Goal: Task Accomplishment & Management: Use online tool/utility

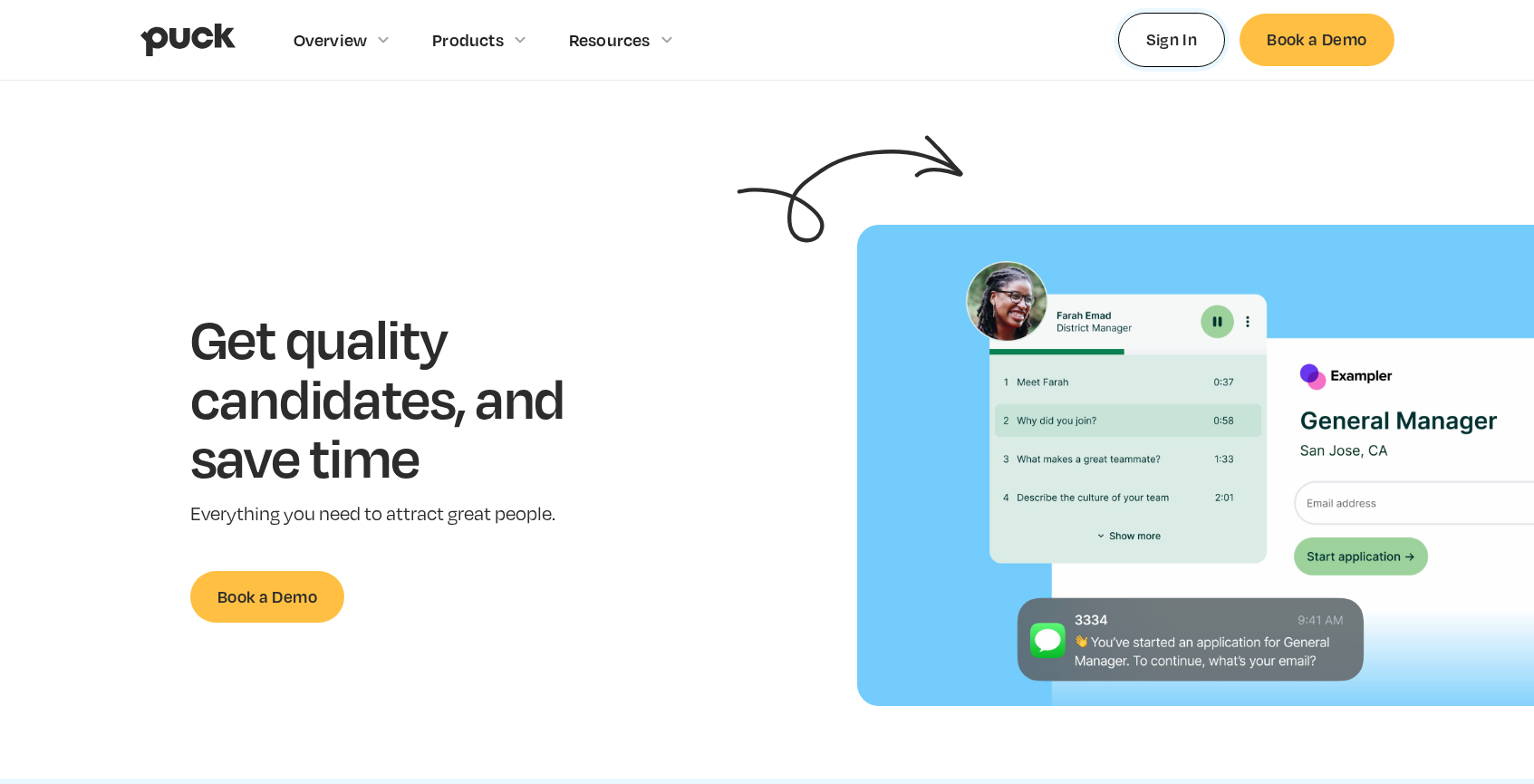
click at [1166, 62] on link "Sign In" at bounding box center [1172, 39] width 108 height 54
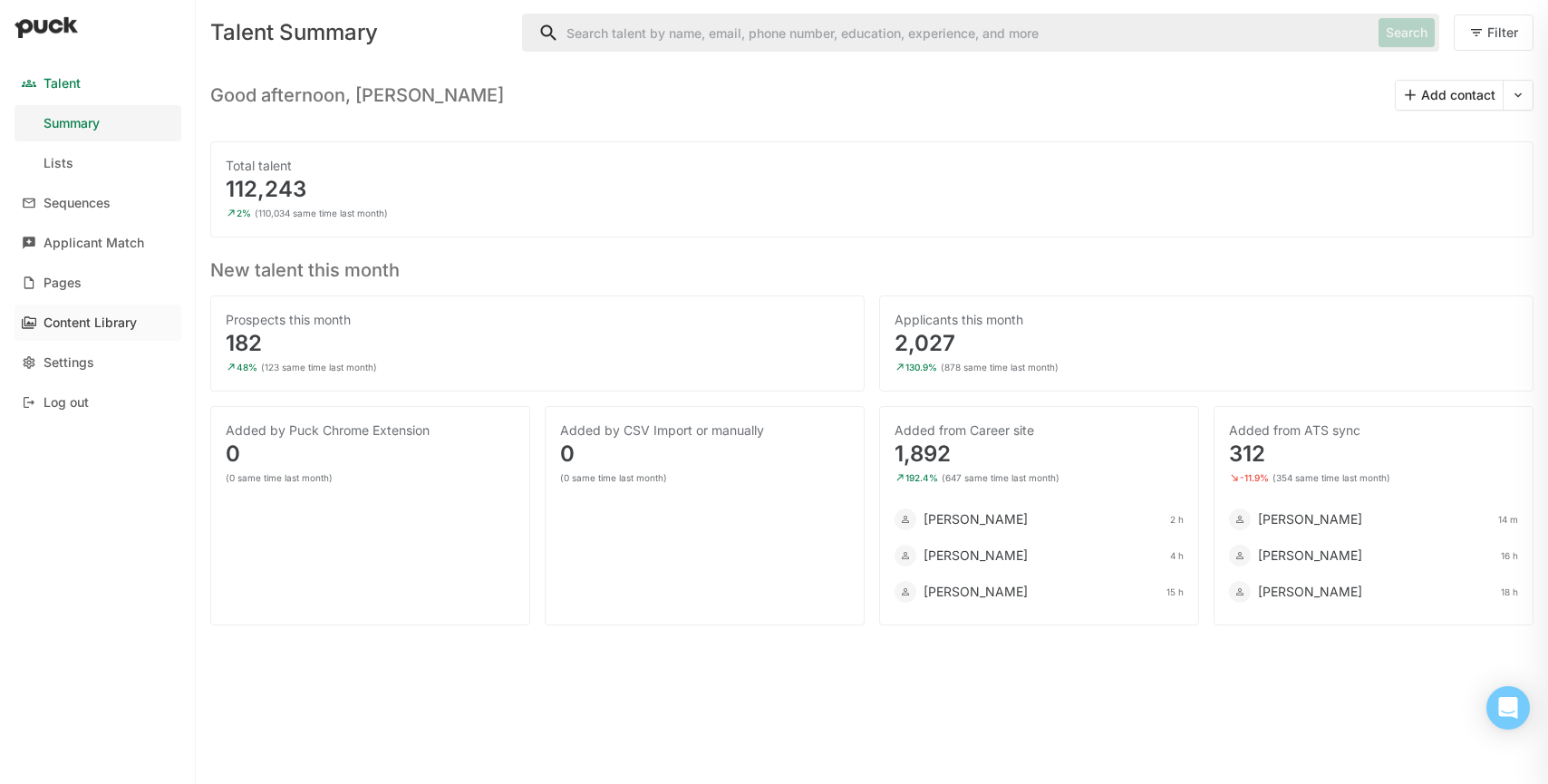
click at [75, 319] on div "Content Library" at bounding box center [91, 323] width 94 height 16
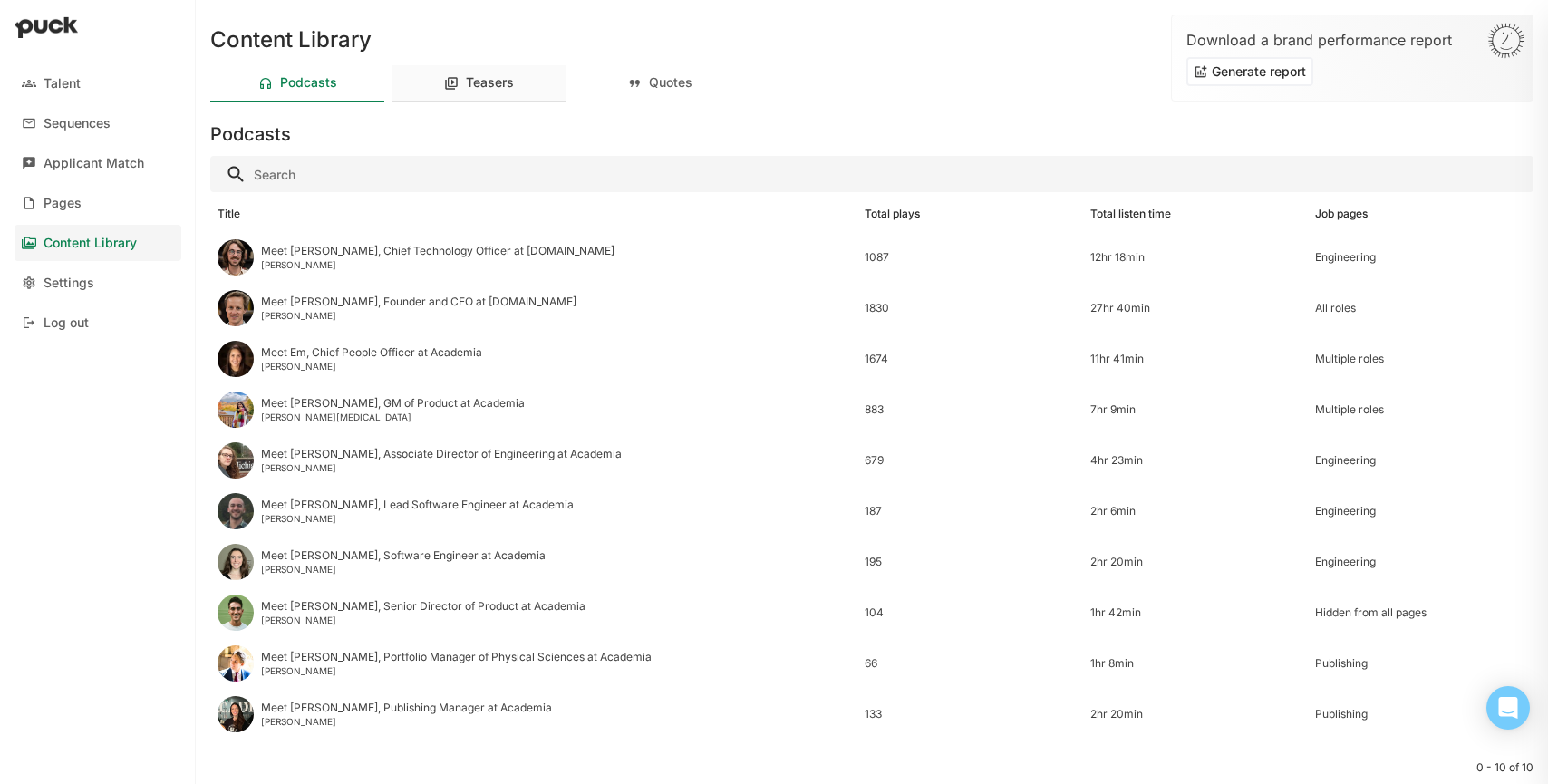
click at [473, 78] on div "Teasers" at bounding box center [489, 83] width 48 height 16
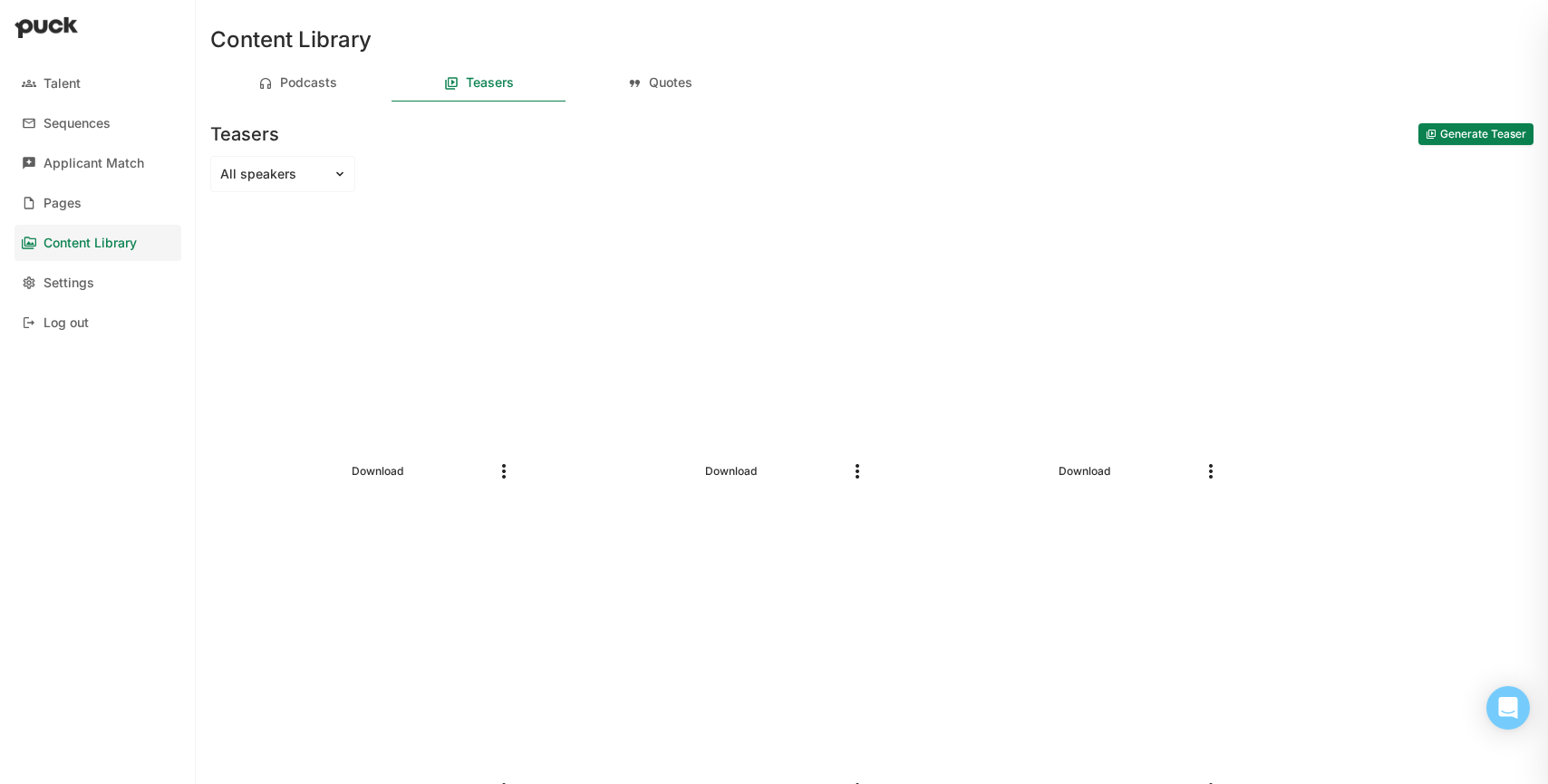
click at [1436, 132] on button "Generate Teaser" at bounding box center [1476, 134] width 115 height 21
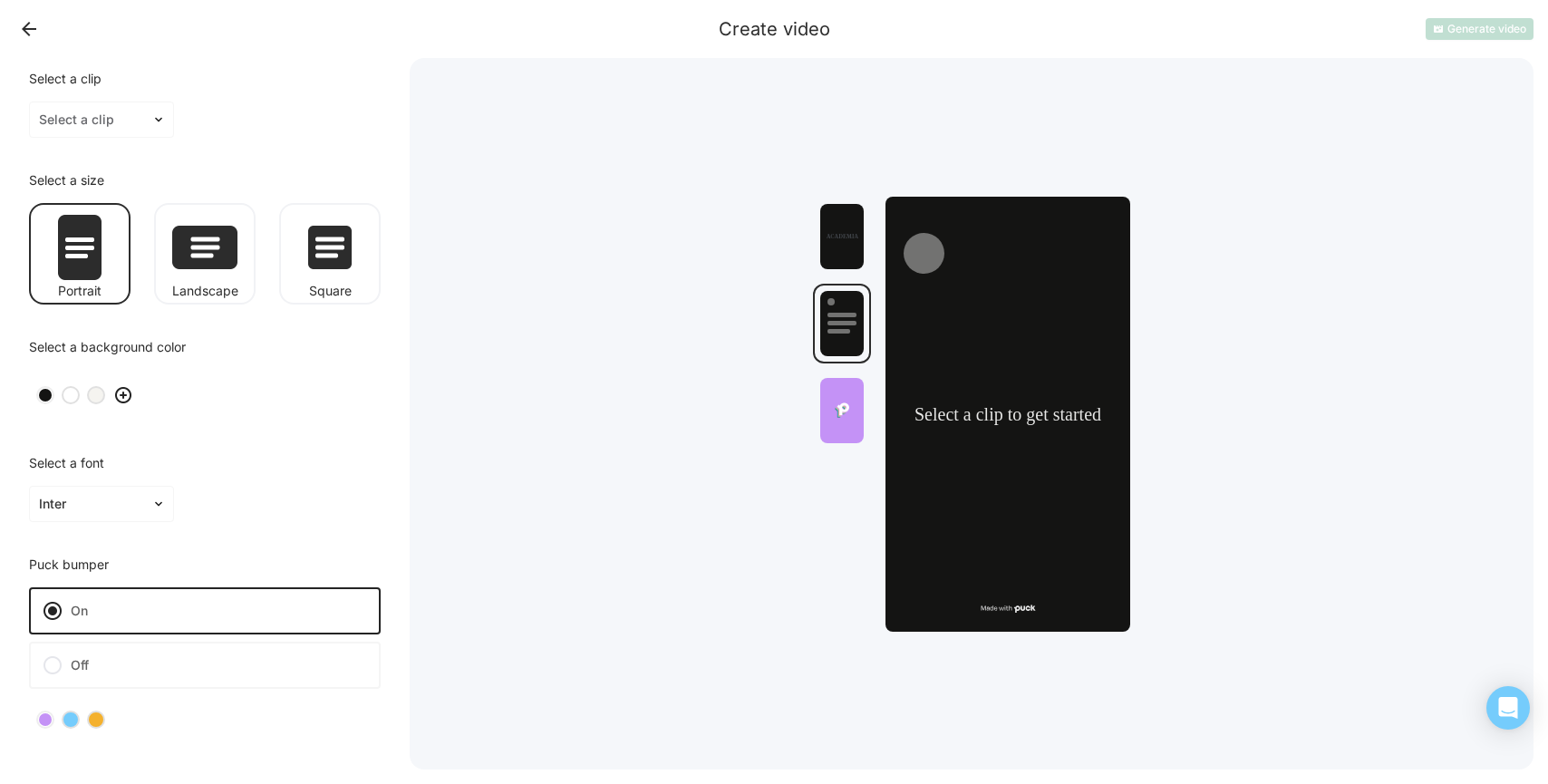
click at [31, 21] on button "Back" at bounding box center [29, 29] width 29 height 29
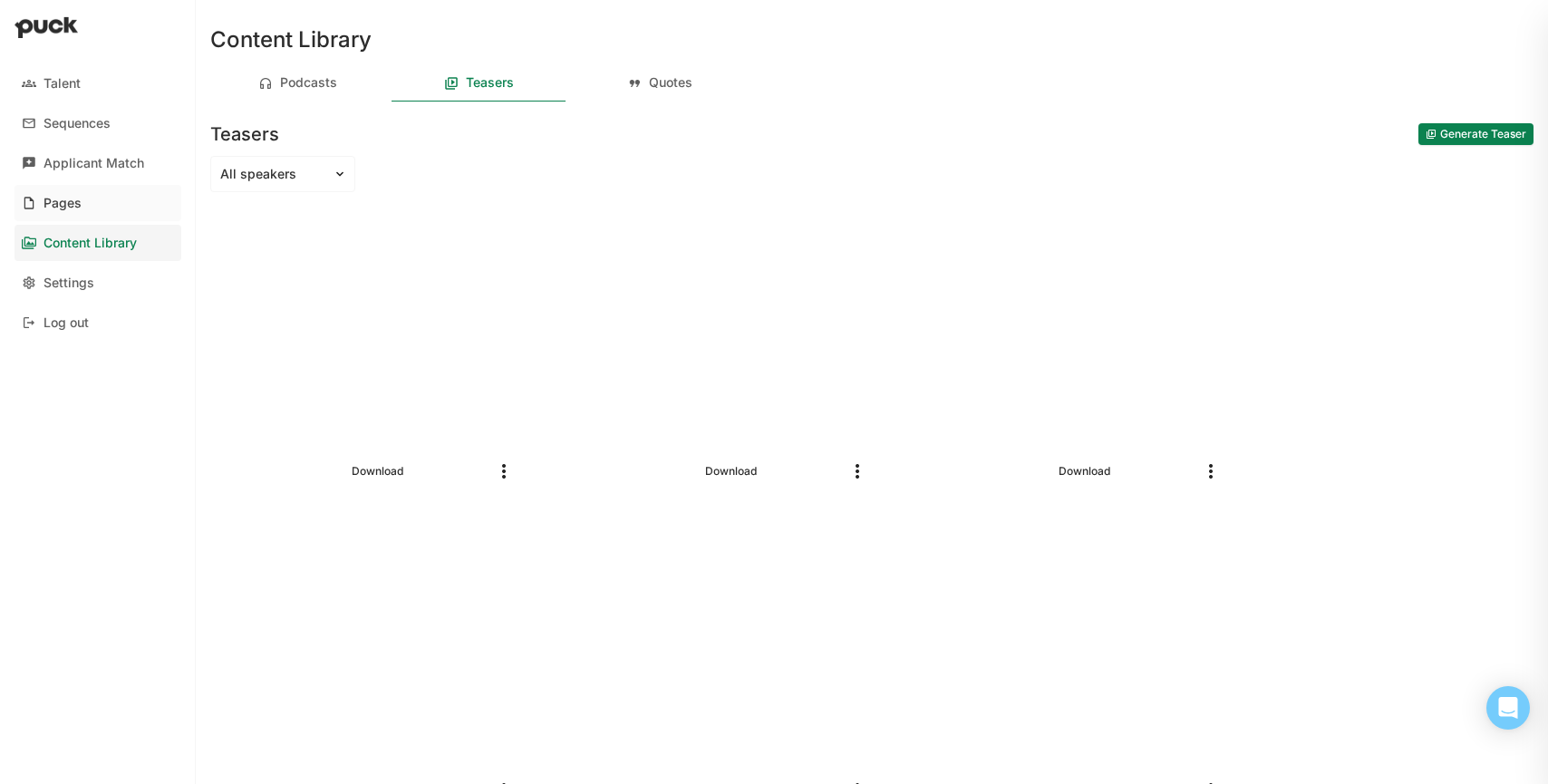
click at [67, 205] on div "Pages" at bounding box center [62, 204] width 38 height 16
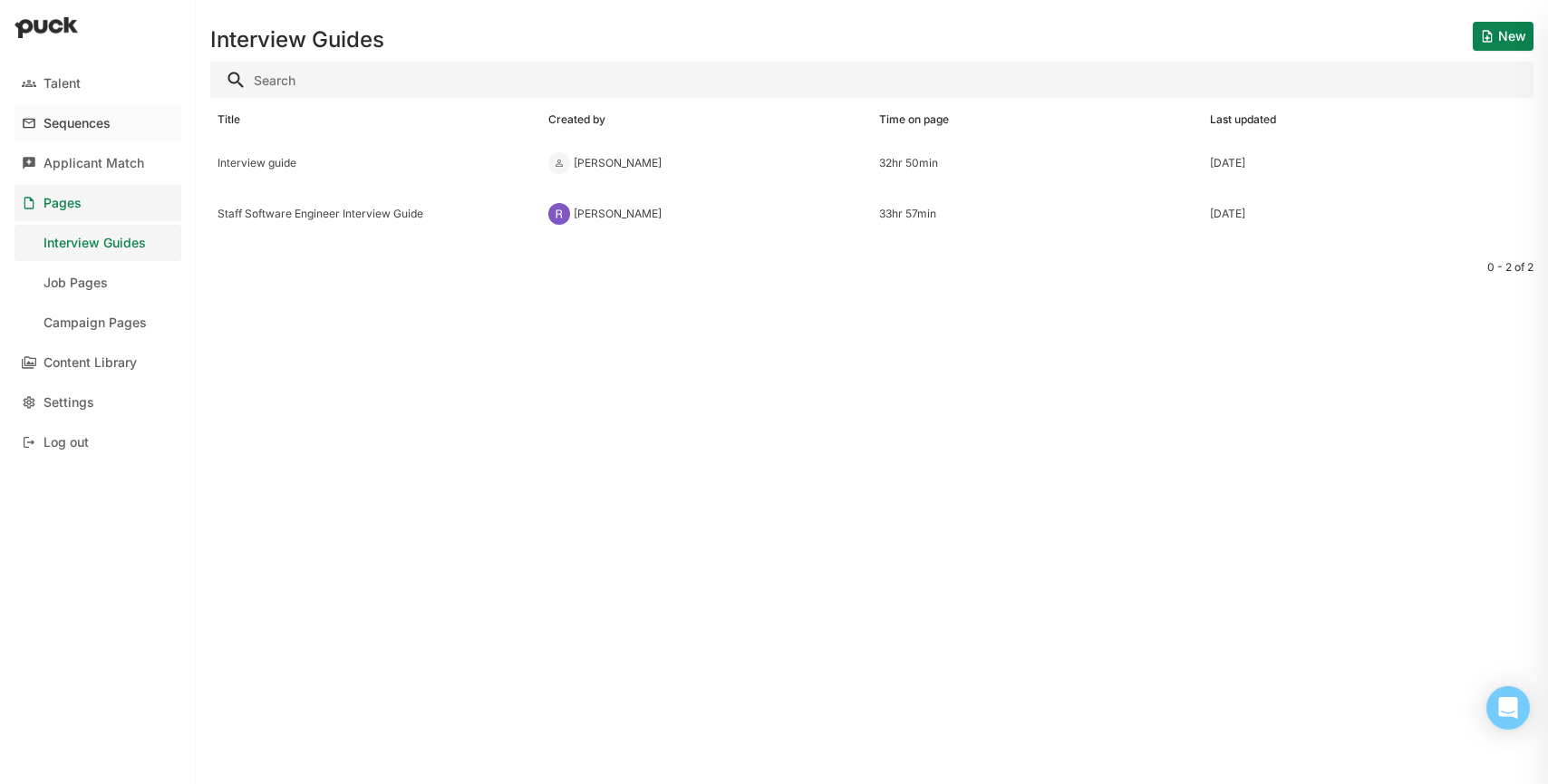
click at [72, 122] on div "Sequences" at bounding box center [77, 124] width 67 height 16
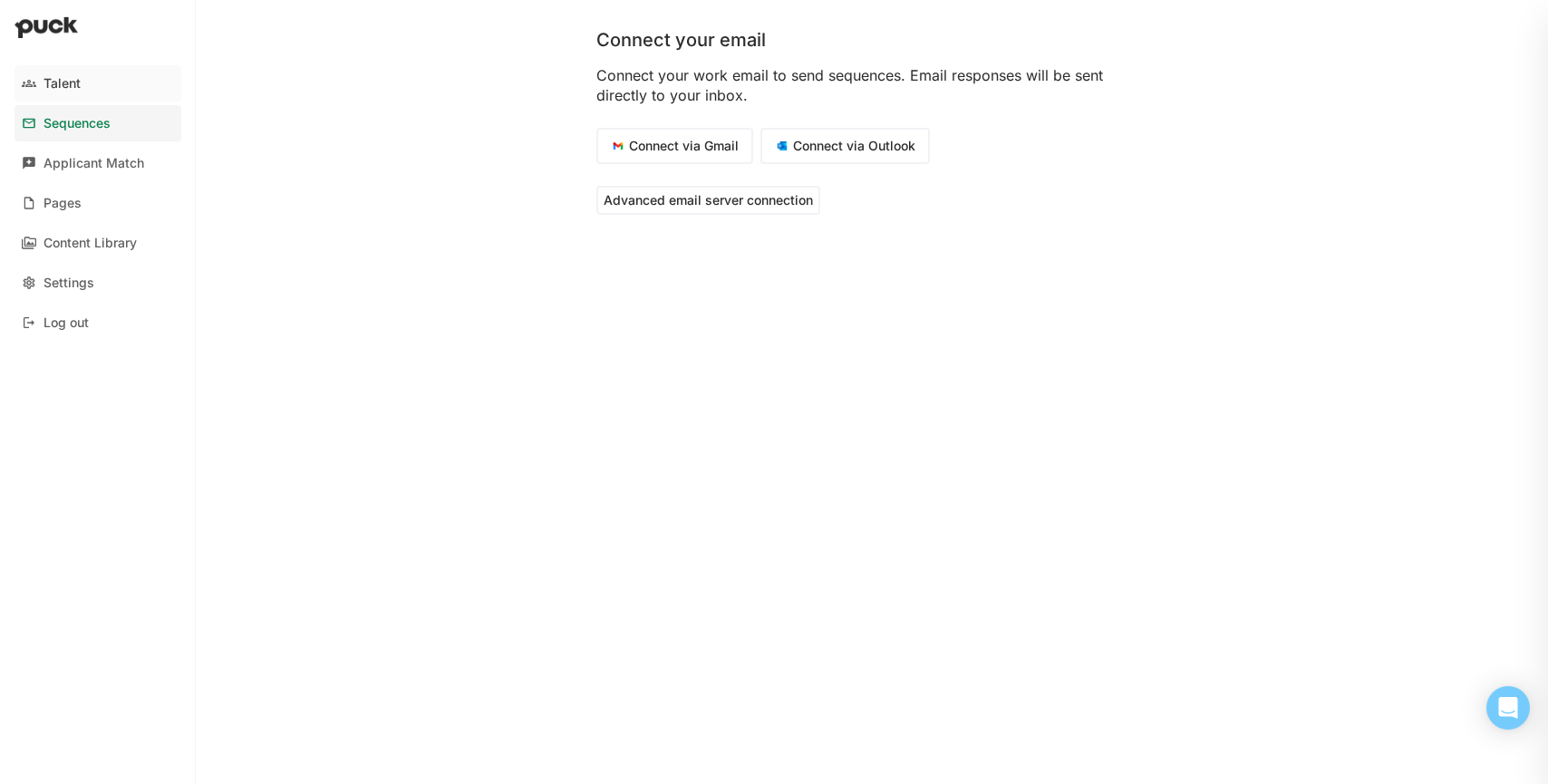
click at [75, 80] on div "Talent" at bounding box center [62, 84] width 37 height 16
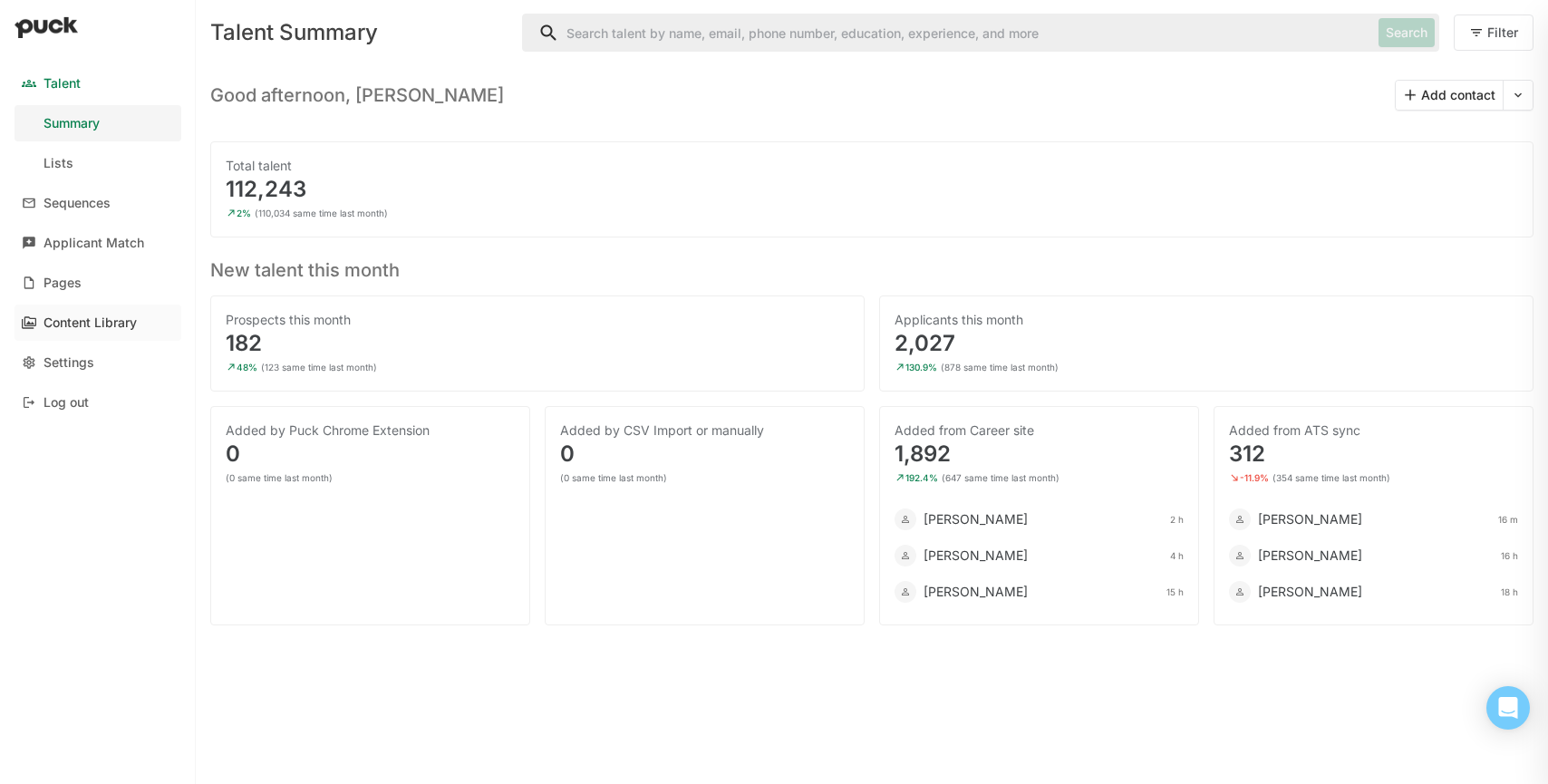
click at [97, 317] on div "Content Library" at bounding box center [91, 323] width 94 height 16
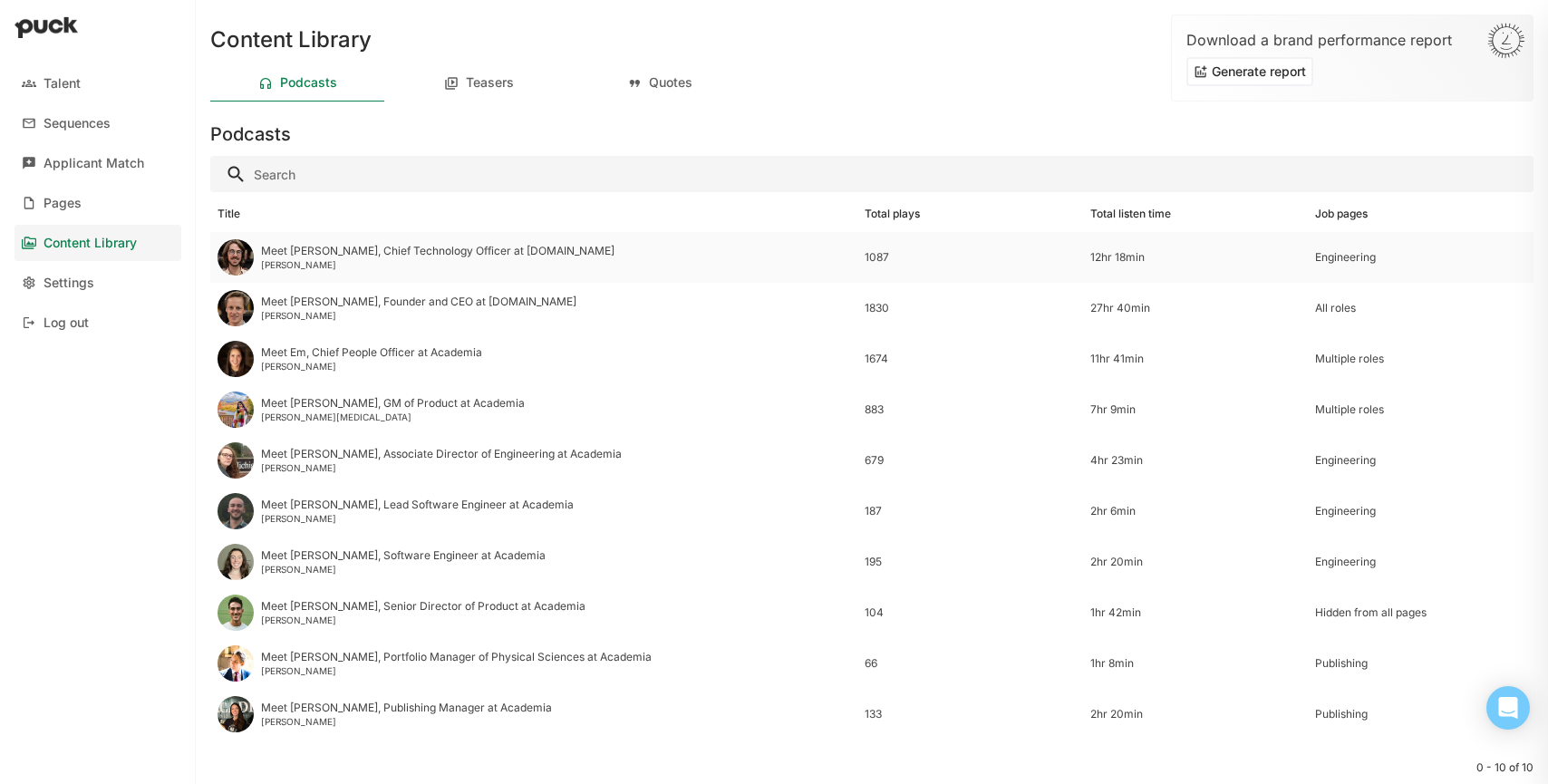
click at [422, 247] on div "Meet Nate, Chief Technology Officer at Academia.edu" at bounding box center [437, 250] width 354 height 13
click at [422, 246] on html "Talent Sequences Applicant Match Pages Content Library Settings Log out Content…" at bounding box center [774, 392] width 1548 height 784
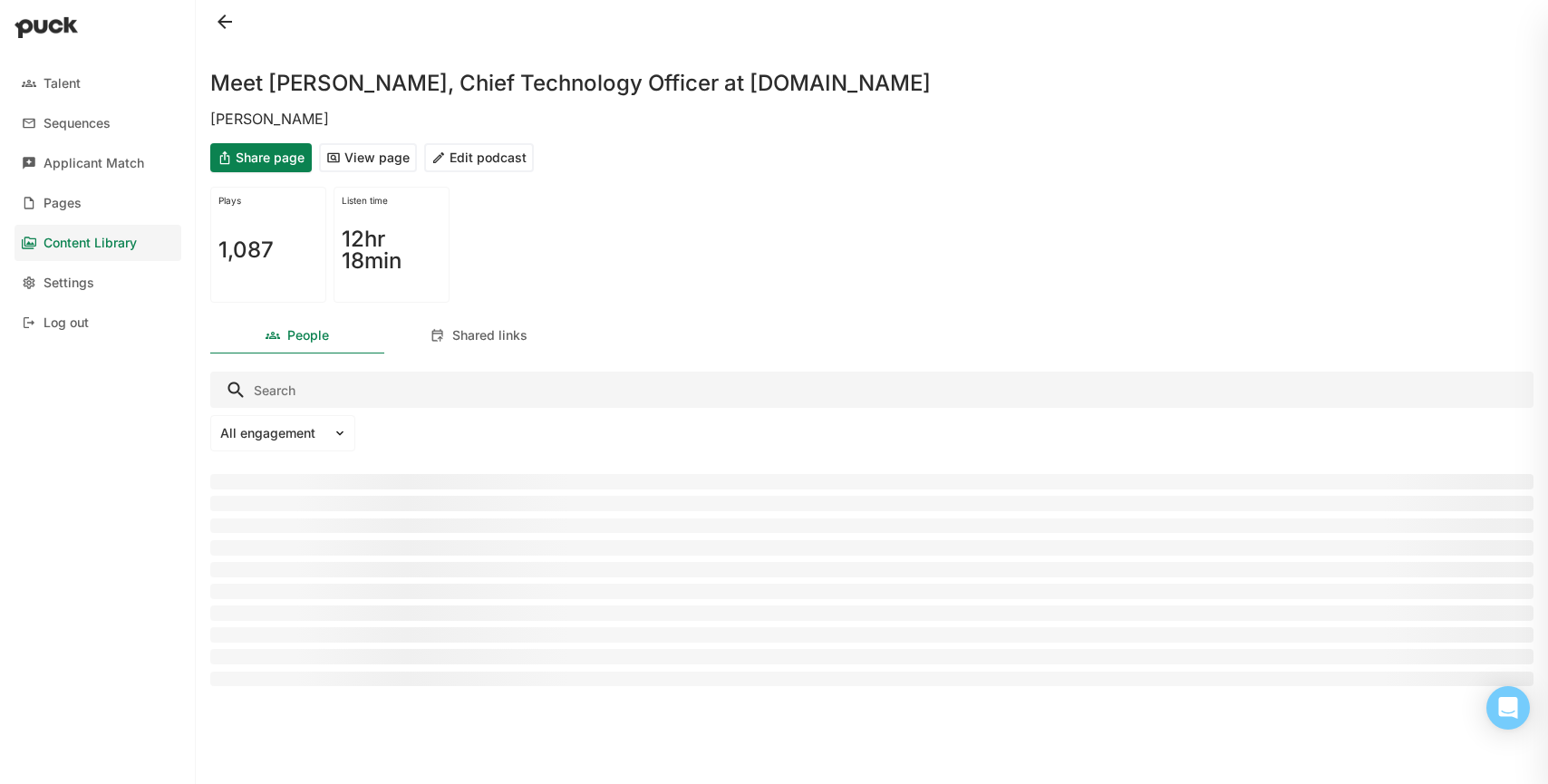
click at [354, 156] on button "View page" at bounding box center [368, 158] width 97 height 29
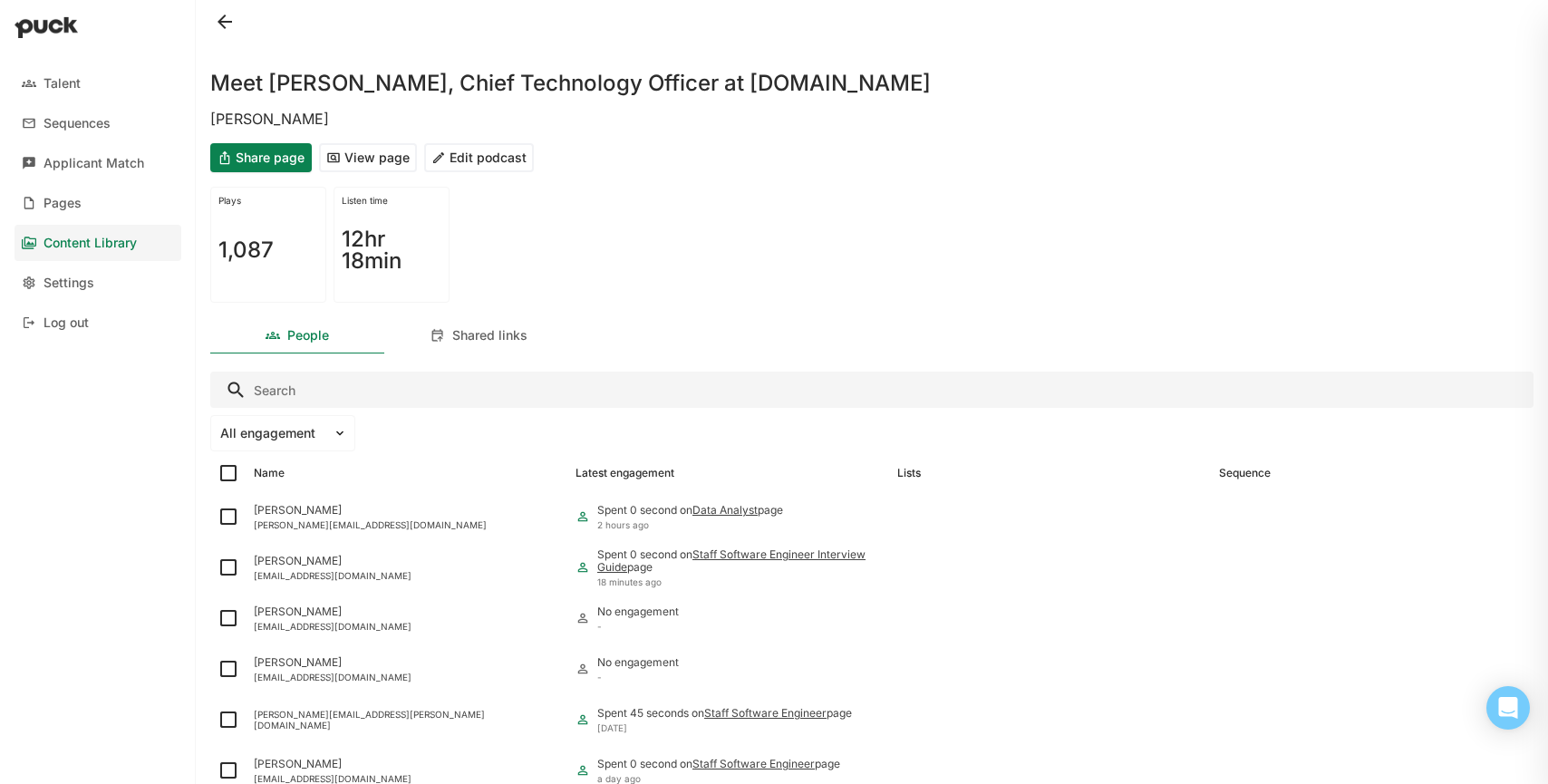
click at [67, 248] on div "Content Library" at bounding box center [91, 243] width 94 height 16
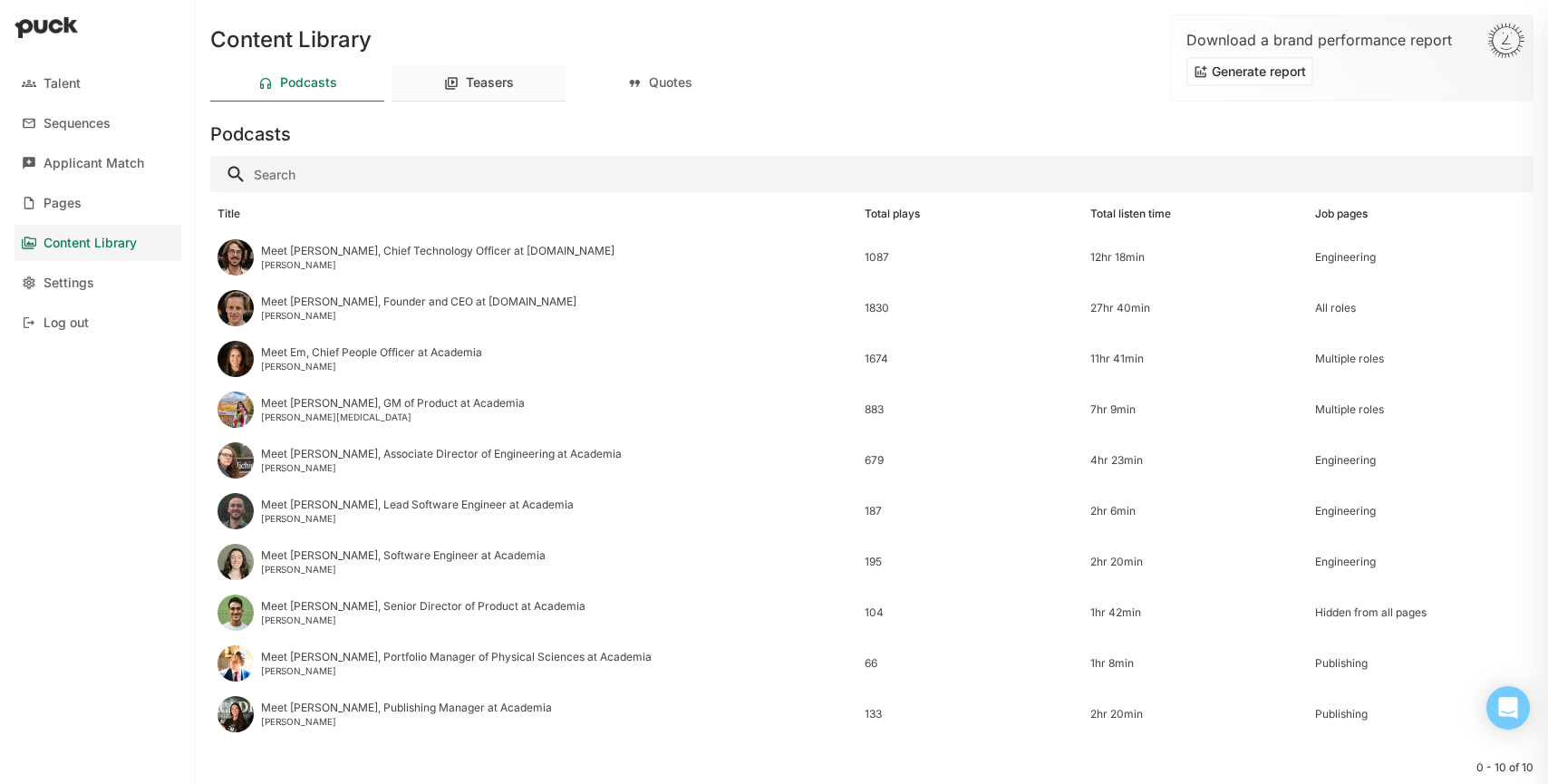
click at [491, 90] on div "Teasers" at bounding box center [489, 83] width 48 height 16
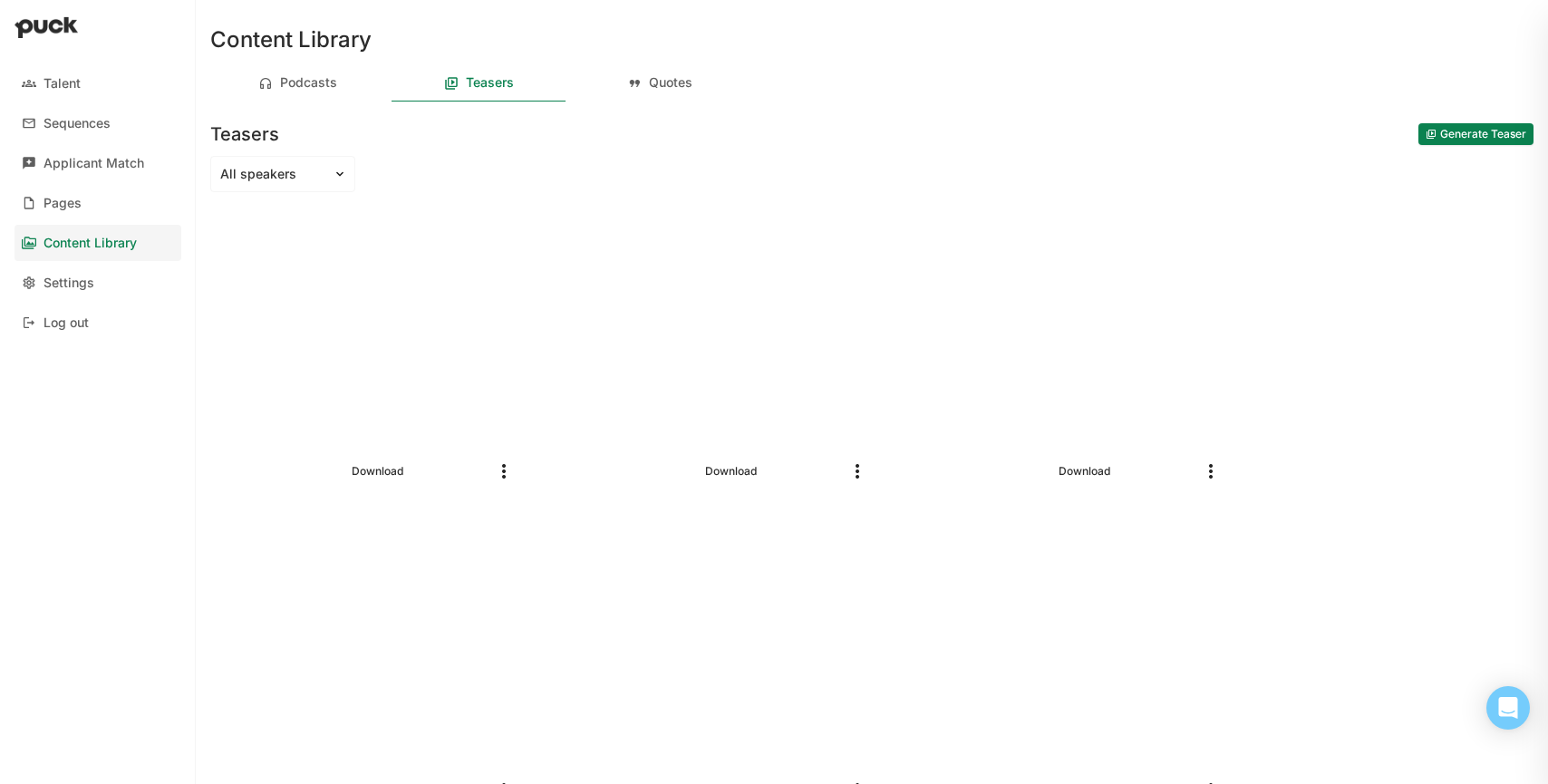
click at [1216, 467] on img "More options" at bounding box center [1211, 471] width 21 height 21
click at [103, 186] on link "Pages" at bounding box center [97, 203] width 167 height 36
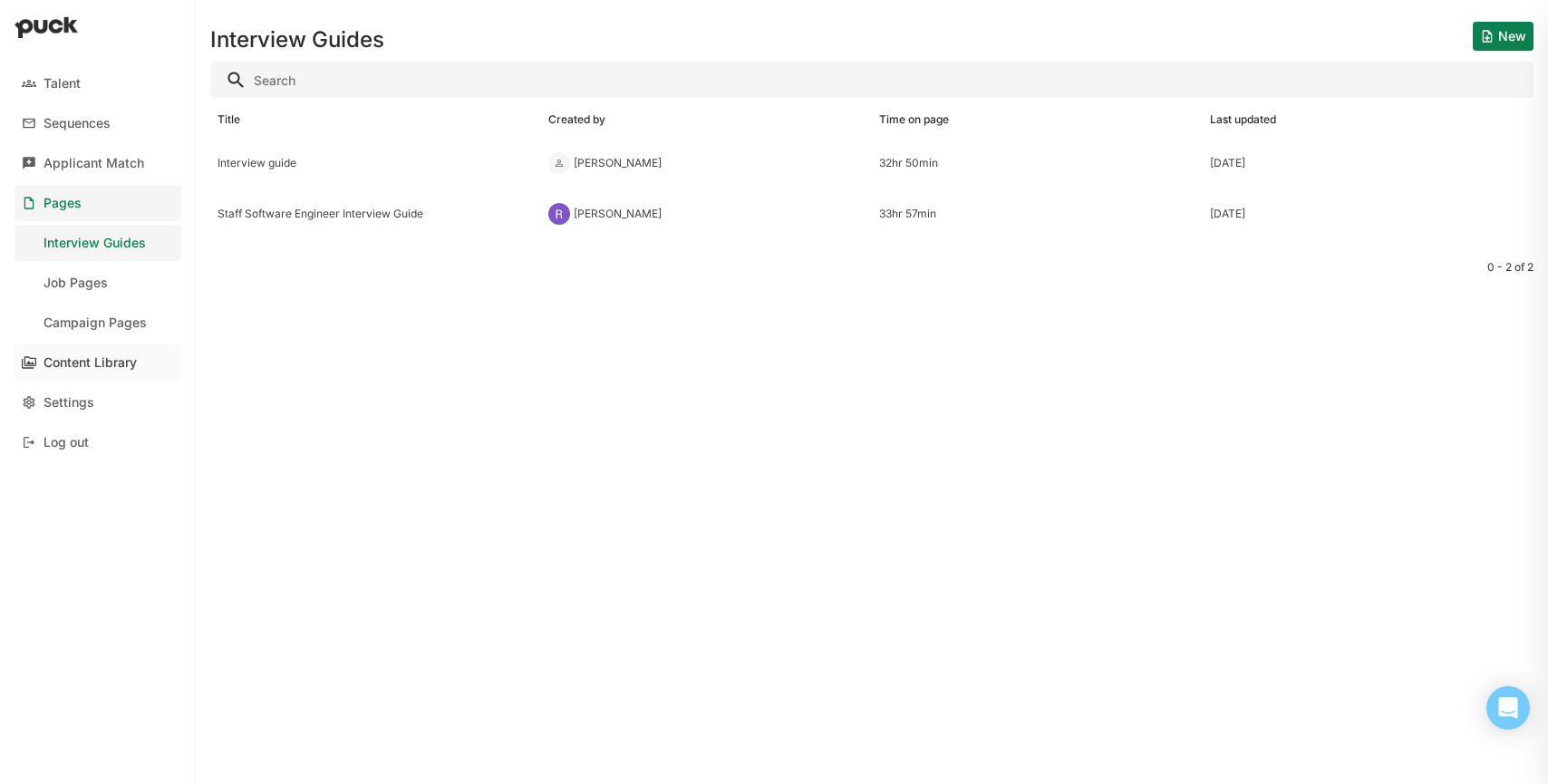
click at [61, 356] on div "Content Library" at bounding box center [91, 363] width 94 height 16
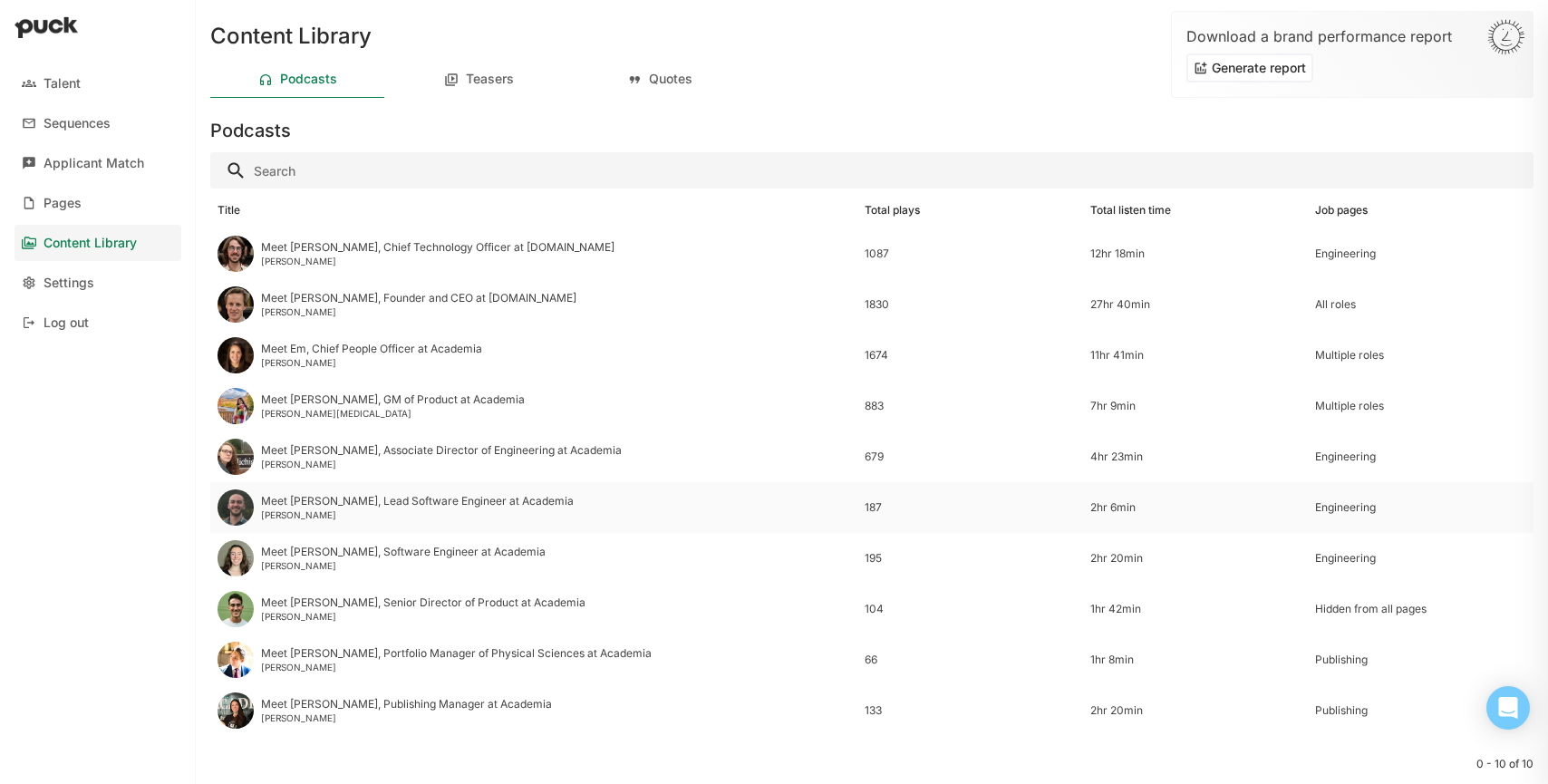
scroll to position [33, 0]
